Goal: Information Seeking & Learning: Learn about a topic

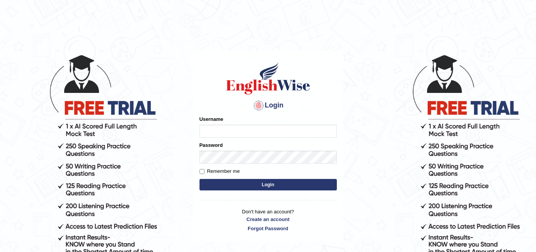
type input "rupali_australia"
click at [263, 186] on button "Login" at bounding box center [268, 184] width 137 height 11
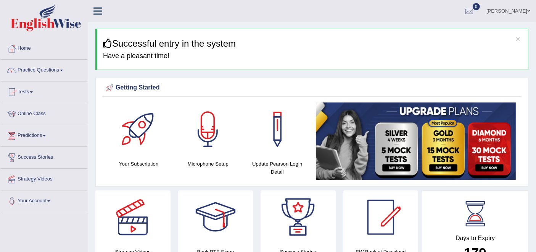
drag, startPoint x: 478, startPoint y: 96, endPoint x: 471, endPoint y: 95, distance: 7.4
click at [471, 94] on div "Getting Started Your Subscription Microphone Setup Update Pearson Login Detail ×" at bounding box center [311, 131] width 433 height 109
click at [35, 67] on link "Practice Questions" at bounding box center [43, 69] width 87 height 19
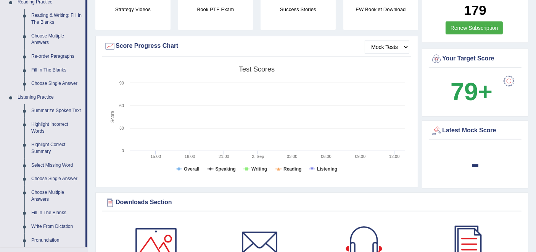
scroll to position [254, 0]
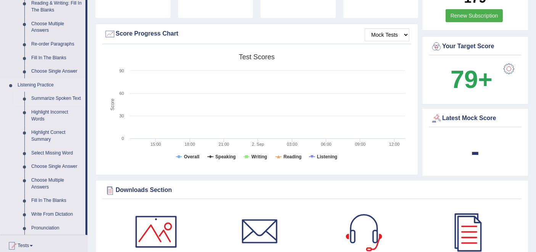
click at [56, 98] on link "Summarize Spoken Text" at bounding box center [57, 99] width 58 height 14
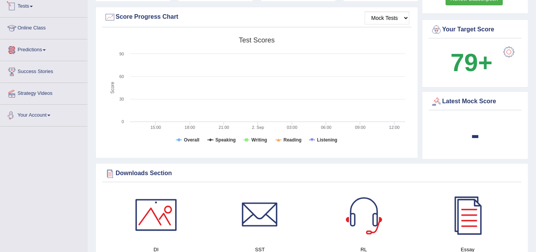
scroll to position [508, 0]
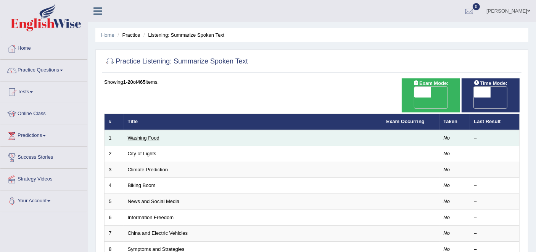
click at [143, 135] on link "Washing Food" at bounding box center [144, 138] width 32 height 6
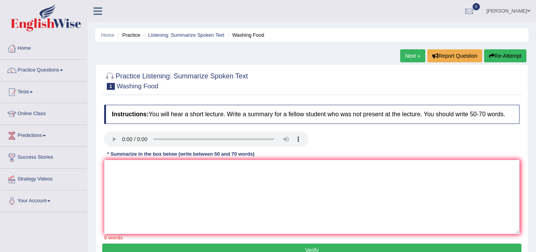
scroll to position [85, 0]
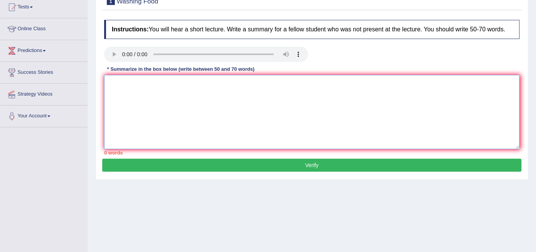
click at [142, 97] on textarea at bounding box center [312, 112] width 416 height 74
click at [112, 87] on textarea "tThe spaeker" at bounding box center [312, 112] width 416 height 74
click at [169, 89] on textarea "The spaeker" at bounding box center [312, 112] width 416 height 74
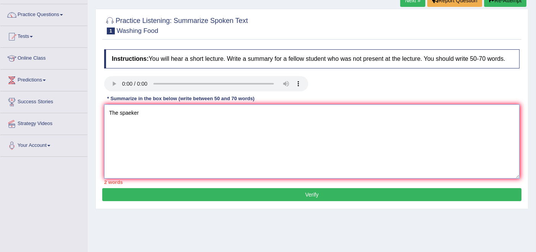
scroll to position [42, 0]
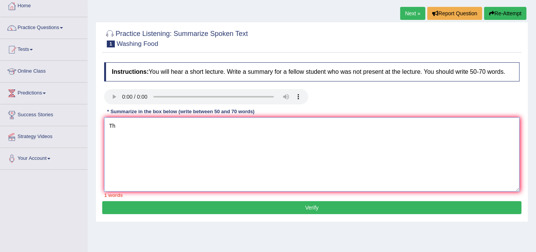
type textarea "T"
click at [214, 164] on textarea at bounding box center [312, 154] width 416 height 74
type textarea "The speaker provided the comprehensive overview of food safety, highlighting ge…"
drag, startPoint x: 35, startPoint y: 25, endPoint x: 53, endPoint y: 41, distance: 24.1
click at [35, 25] on link "Practice Questions" at bounding box center [43, 26] width 87 height 19
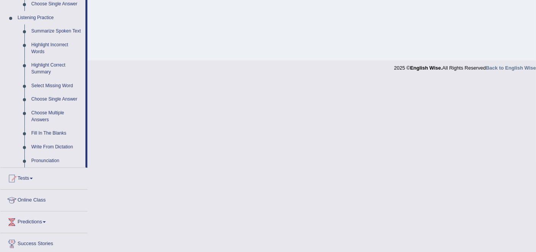
scroll to position [339, 0]
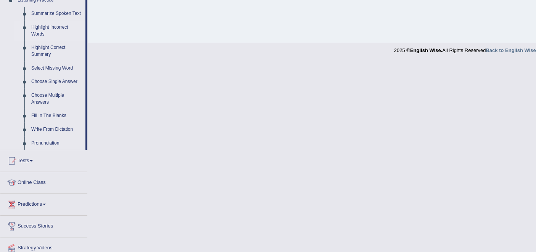
click at [61, 27] on link "Highlight Incorrect Words" at bounding box center [57, 31] width 58 height 20
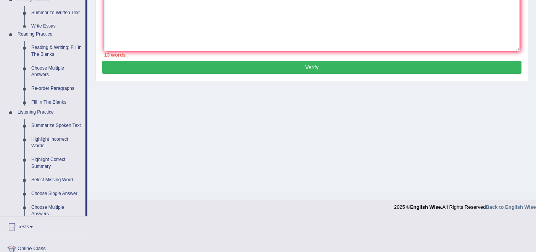
scroll to position [120, 0]
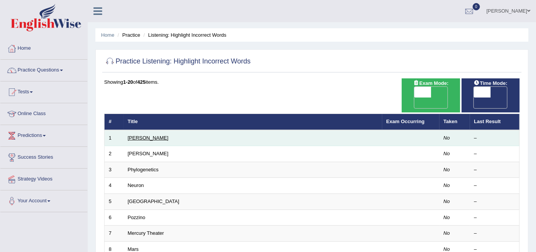
drag, startPoint x: 0, startPoint y: 0, endPoint x: 139, endPoint y: 126, distance: 187.8
click at [139, 135] on link "[PERSON_NAME]" at bounding box center [148, 138] width 41 height 6
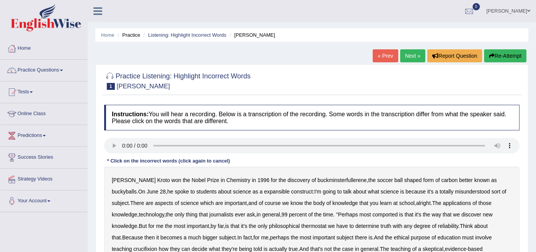
click at [407, 56] on link "Next »" at bounding box center [412, 55] width 25 height 13
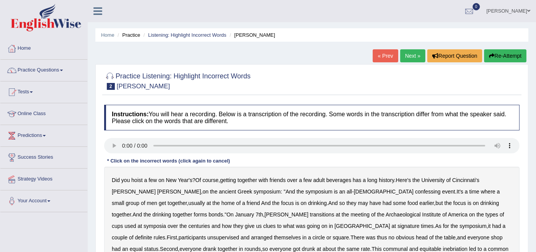
click at [411, 54] on link "Next »" at bounding box center [412, 55] width 25 height 13
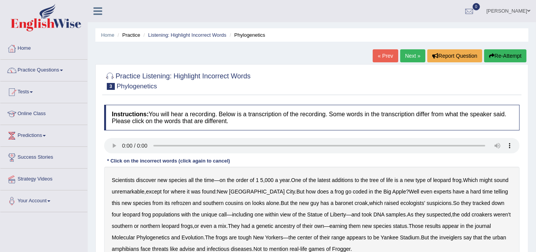
click at [400, 48] on div "Home Practice Listening: Highlight Incorrect Words Phylogenetics « Prev Next » …" at bounding box center [312, 191] width 448 height 382
click at [402, 53] on link "Next »" at bounding box center [412, 55] width 25 height 13
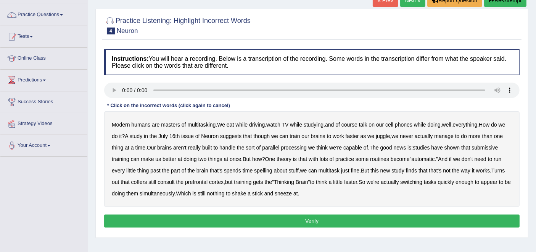
scroll to position [42, 0]
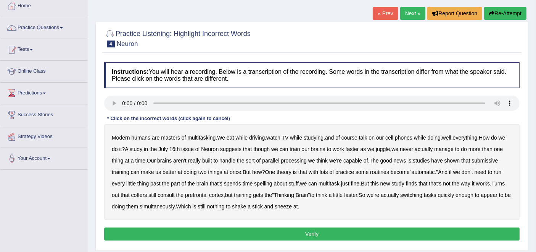
click at [410, 13] on link "Next »" at bounding box center [412, 13] width 25 height 13
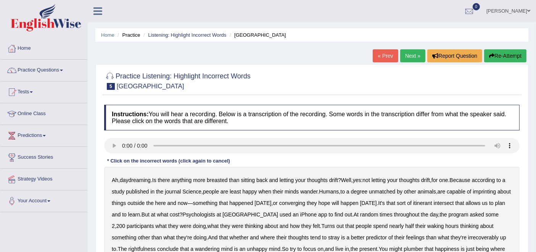
click at [411, 60] on link "Next »" at bounding box center [412, 55] width 25 height 13
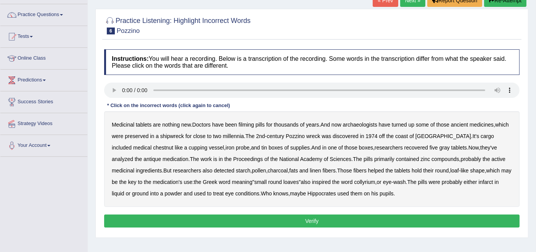
scroll to position [42, 0]
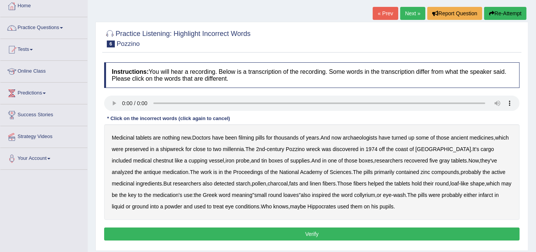
click at [416, 13] on link "Next »" at bounding box center [412, 13] width 25 height 13
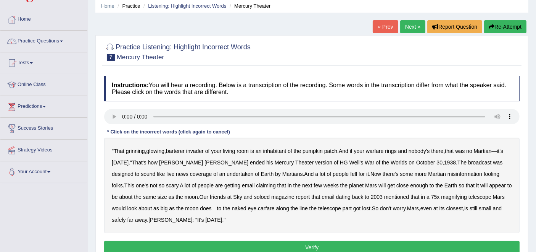
scroll to position [42, 0]
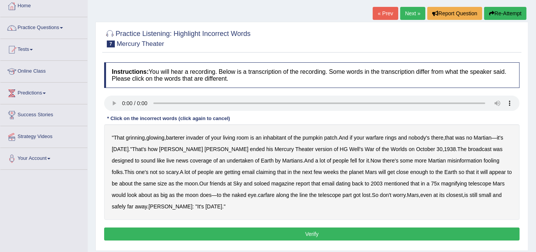
click at [413, 11] on link "Next »" at bounding box center [412, 13] width 25 height 13
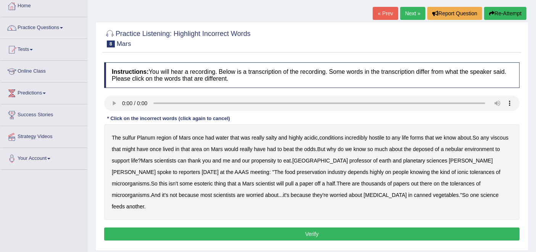
click at [135, 139] on b "sulfur" at bounding box center [129, 137] width 13 height 6
click at [507, 137] on b "viscous" at bounding box center [500, 137] width 18 height 6
click at [310, 149] on b "odds" at bounding box center [309, 149] width 11 height 6
click at [427, 150] on b "deposed" at bounding box center [423, 149] width 21 height 6
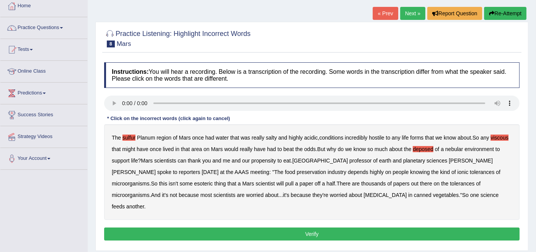
click at [327, 183] on b "half" at bounding box center [331, 183] width 9 height 6
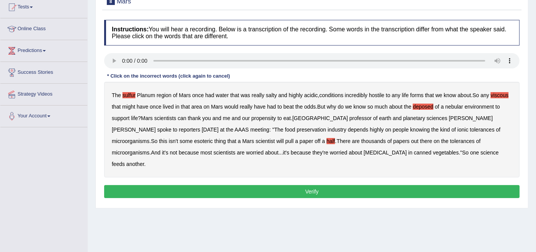
scroll to position [42, 0]
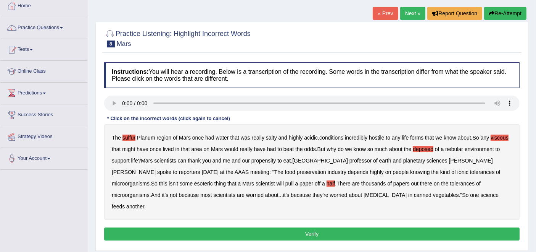
click at [295, 227] on button "Verify" at bounding box center [312, 233] width 416 height 13
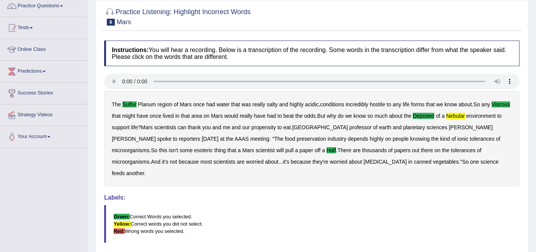
scroll to position [106, 0]
